Goal: Find specific page/section

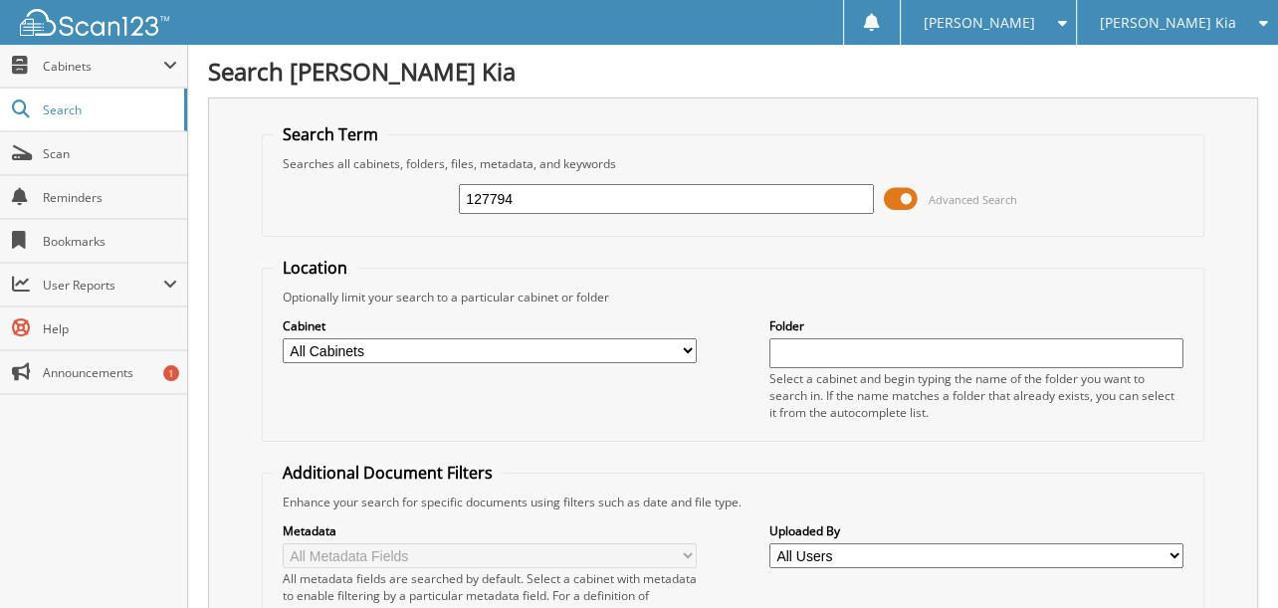
type input "127794"
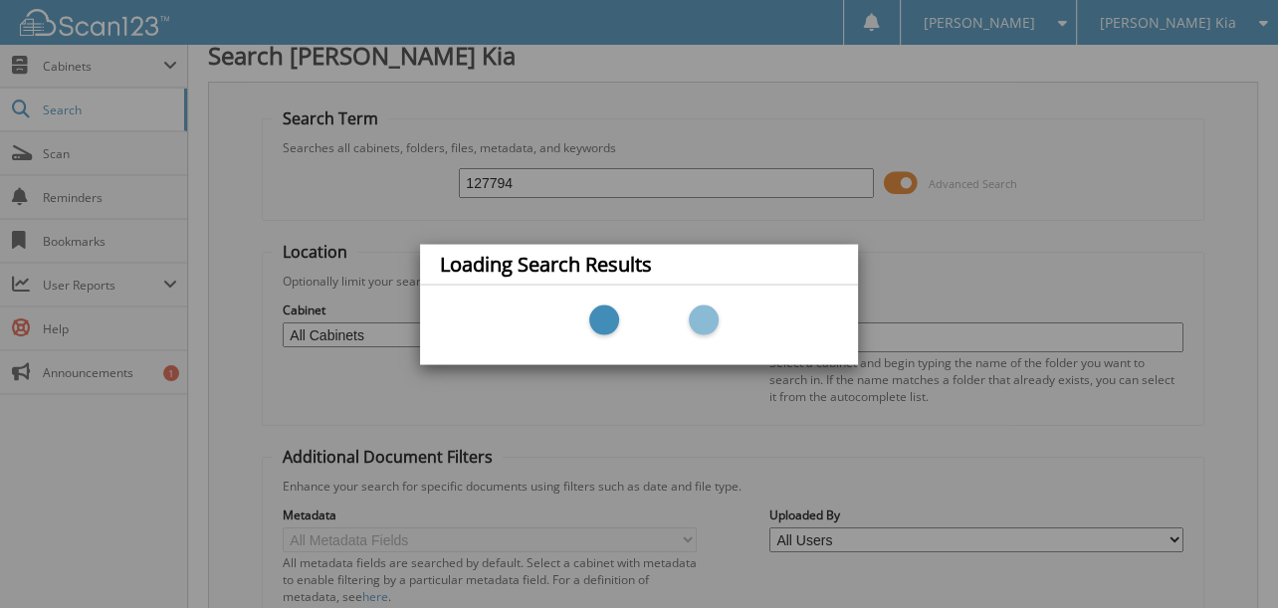
scroll to position [161, 0]
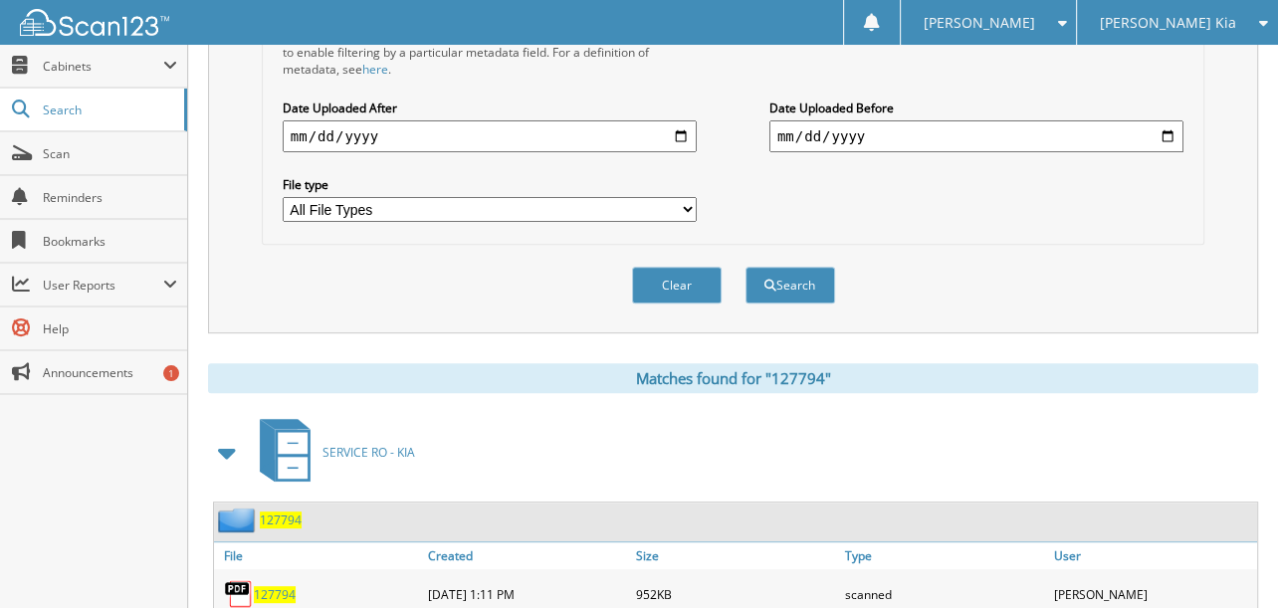
scroll to position [634, 0]
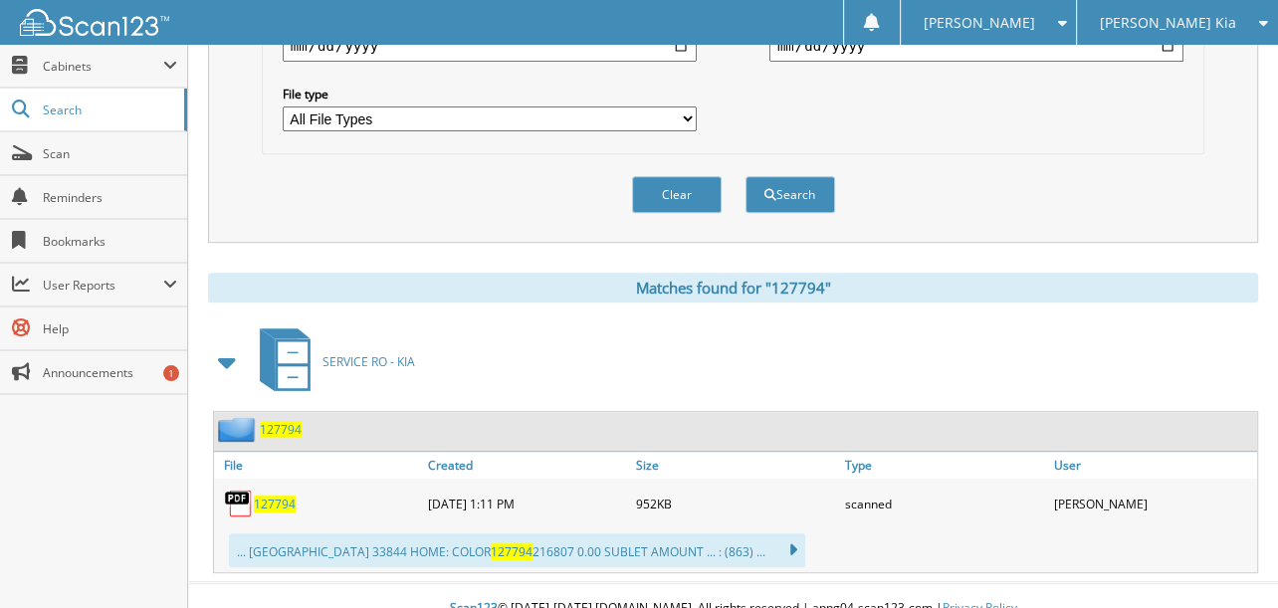
click at [249, 489] on img at bounding box center [239, 504] width 30 height 30
click at [287, 496] on span "127794" at bounding box center [275, 504] width 42 height 17
